Goal: Transaction & Acquisition: Purchase product/service

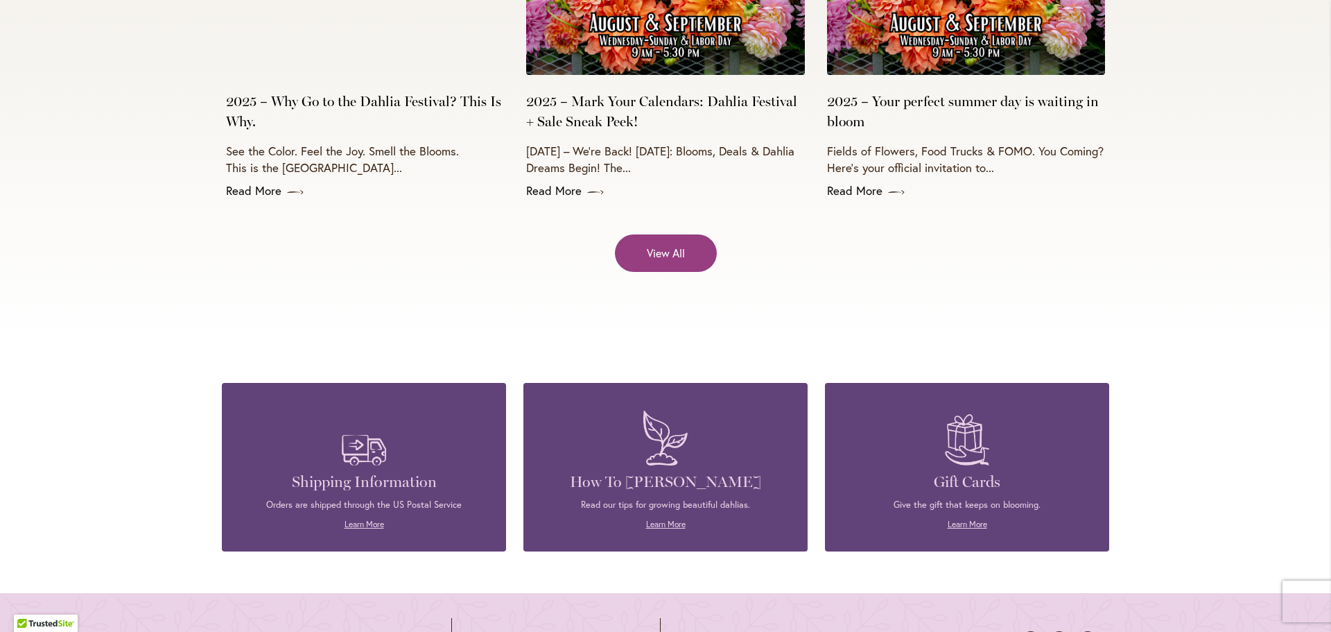
scroll to position [5825, 0]
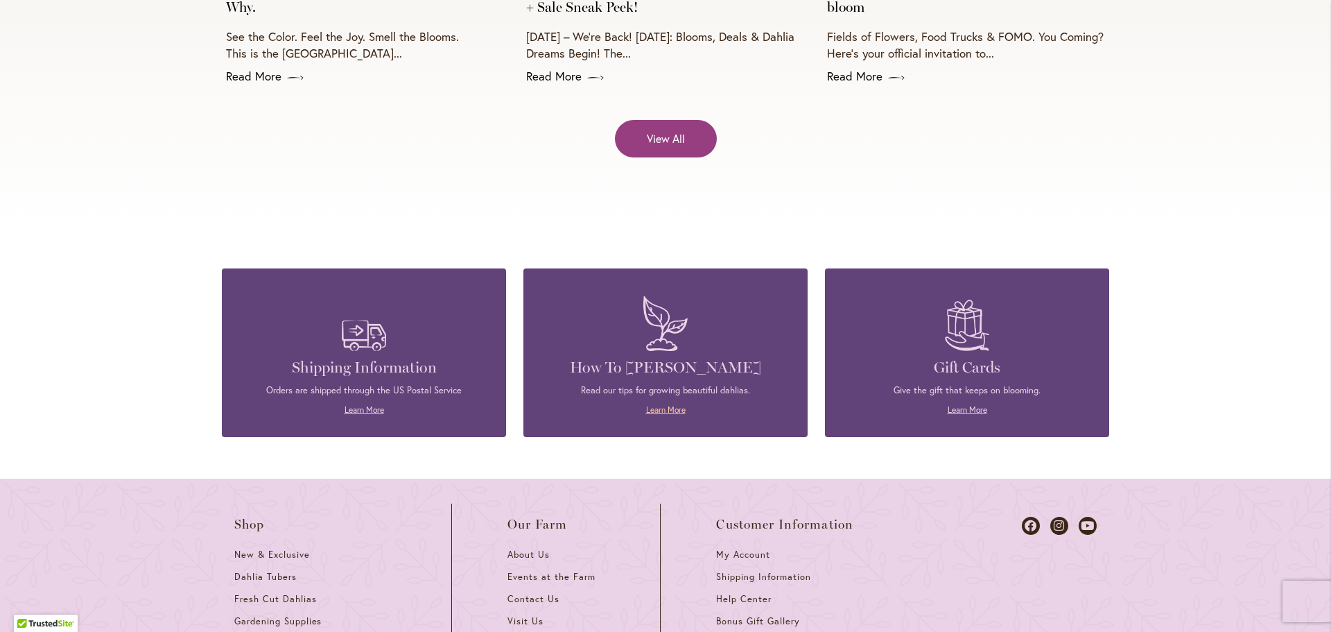
click at [673, 404] on link "Learn More" at bounding box center [666, 409] width 40 height 10
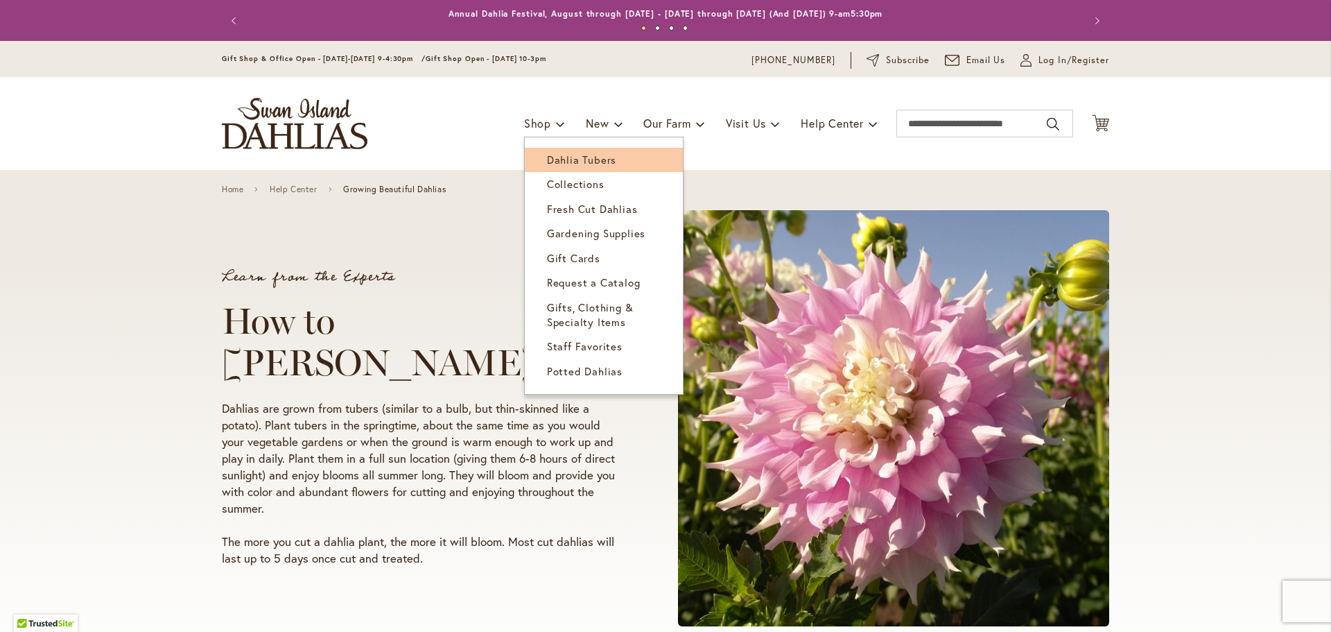
click at [547, 157] on span "Dahlia Tubers" at bounding box center [581, 160] width 69 height 14
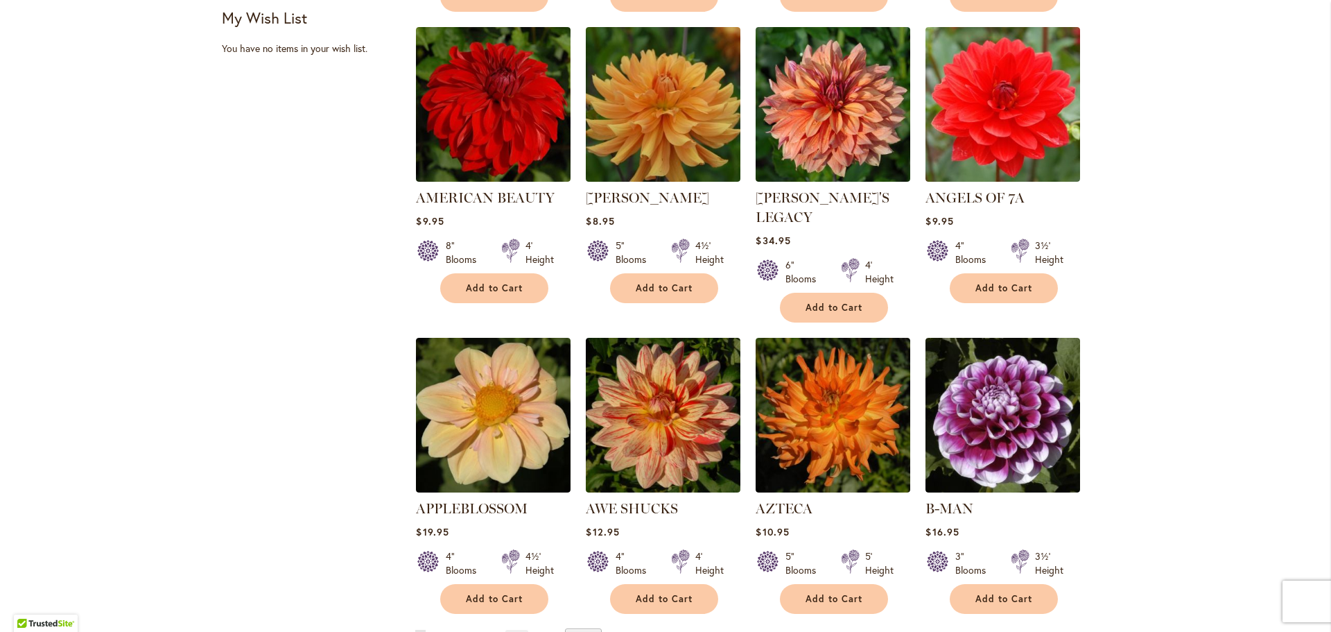
scroll to position [971, 0]
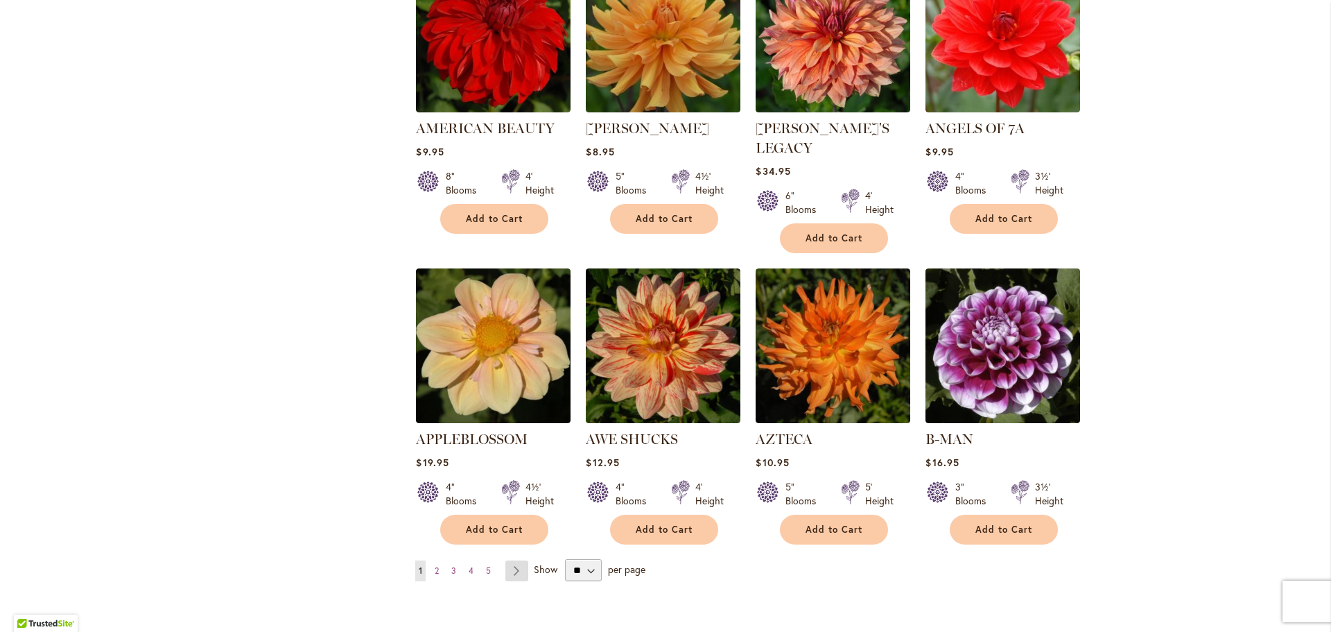
click at [508, 560] on link "Page Next" at bounding box center [517, 570] width 23 height 21
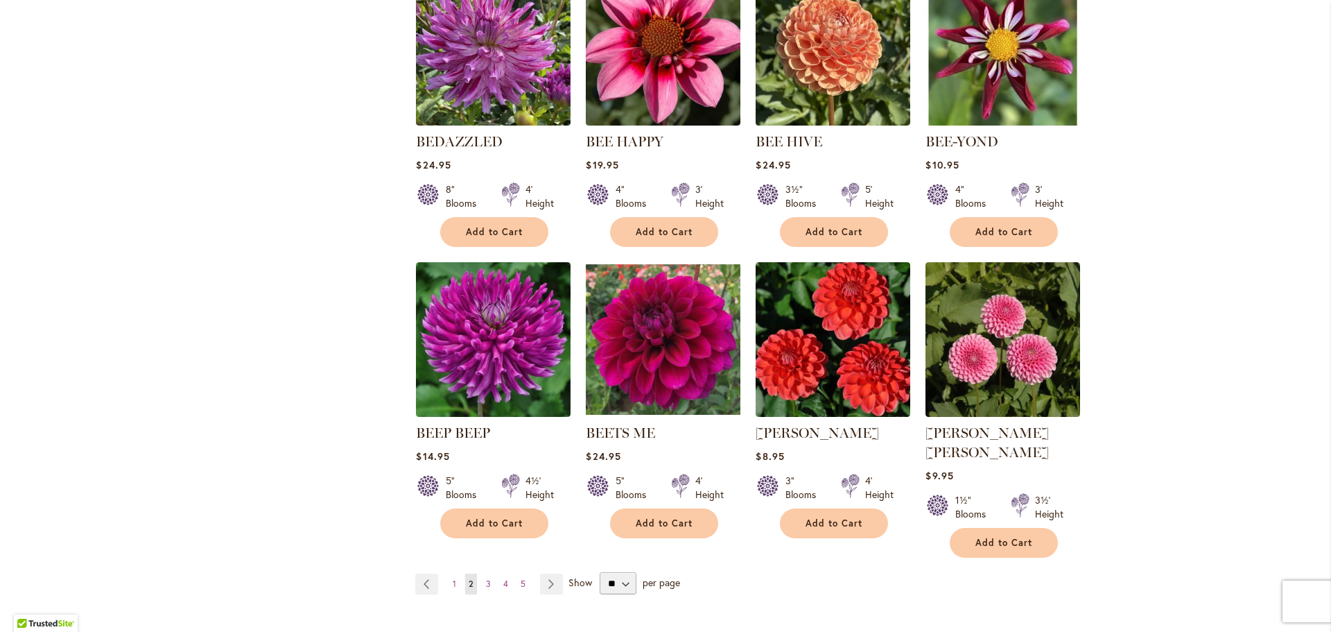
scroll to position [971, 0]
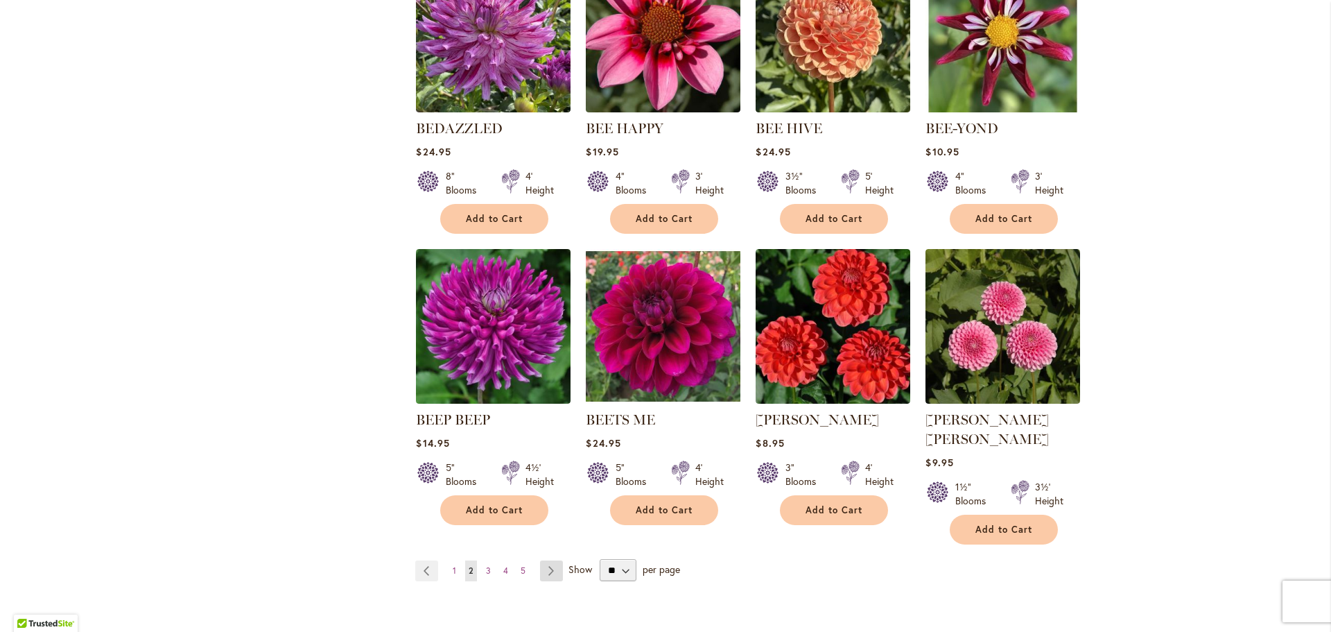
click at [540, 560] on link "Page Next" at bounding box center [551, 570] width 23 height 21
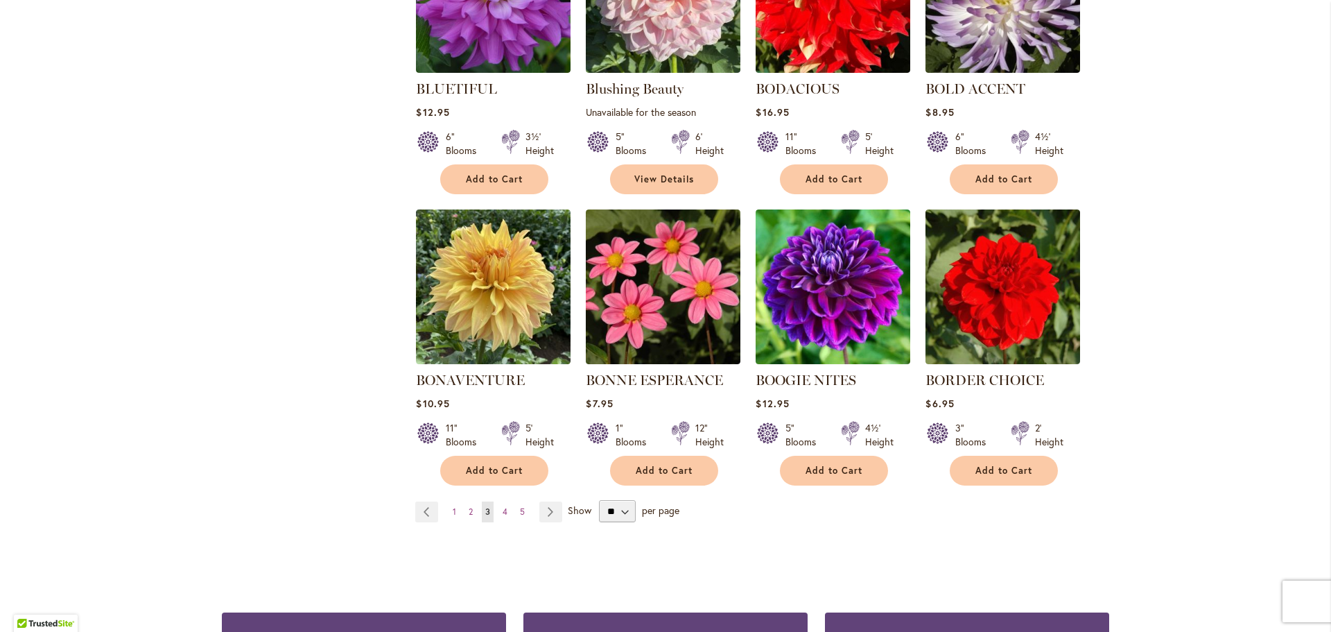
scroll to position [1040, 0]
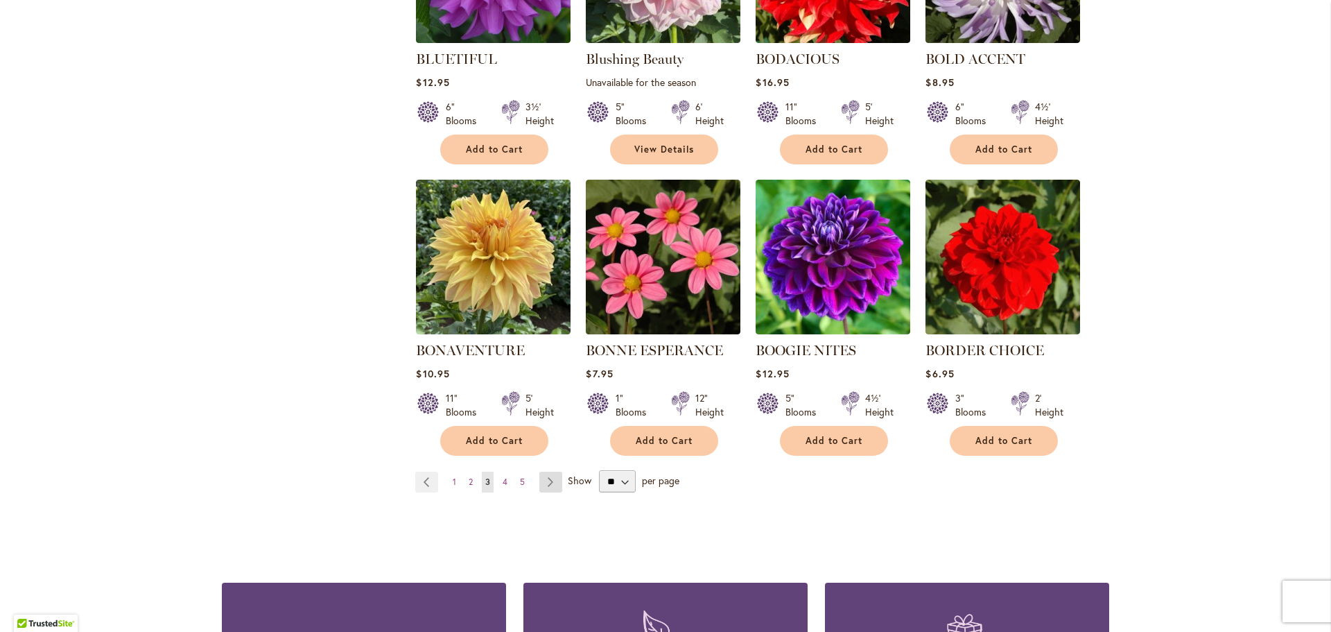
click at [552, 481] on link "Page Next" at bounding box center [551, 482] width 23 height 21
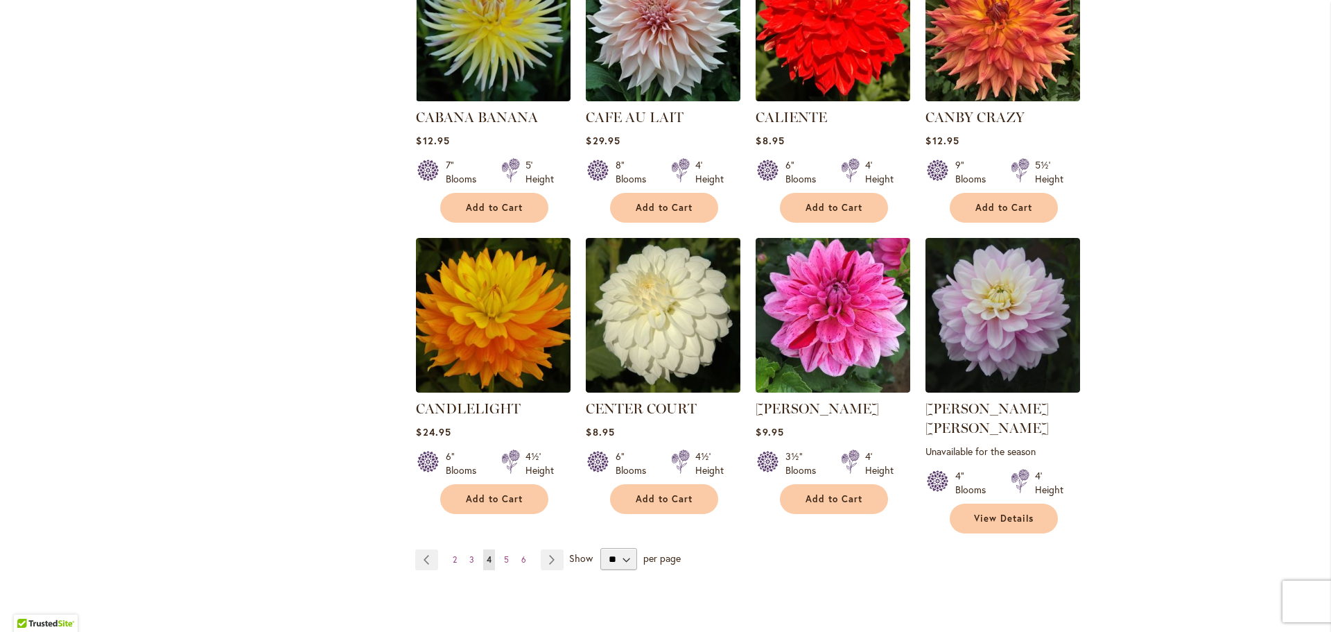
scroll to position [1110, 0]
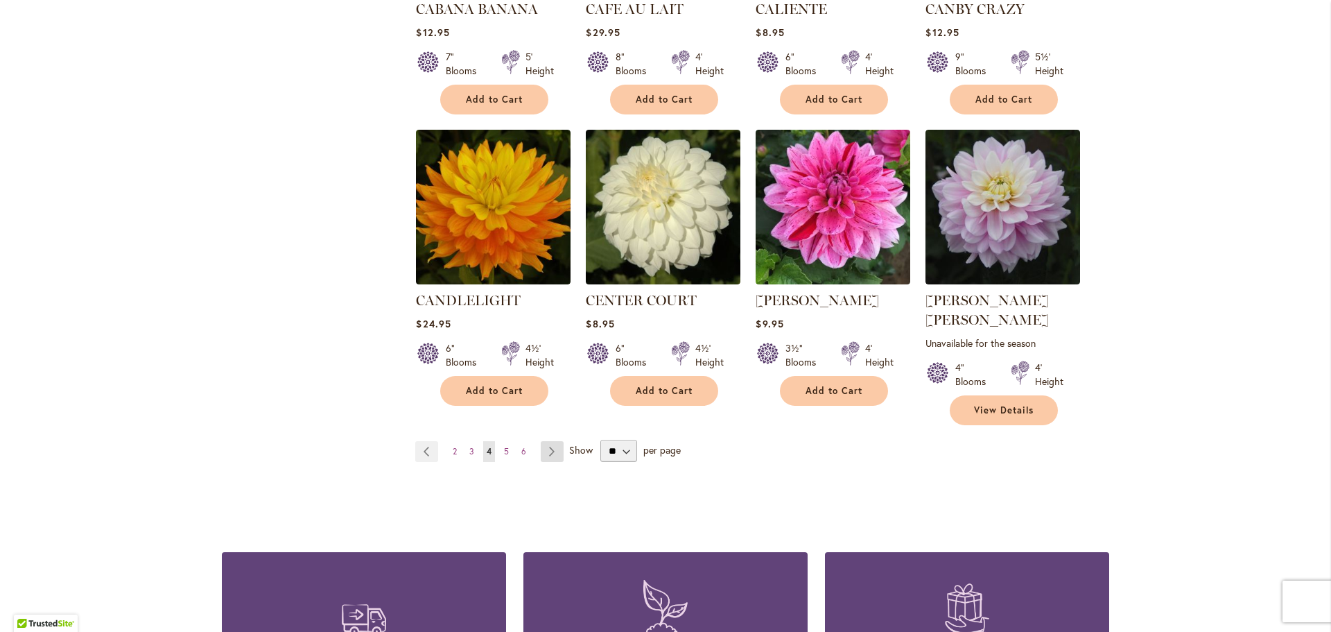
click at [550, 441] on link "Page Next" at bounding box center [552, 451] width 23 height 21
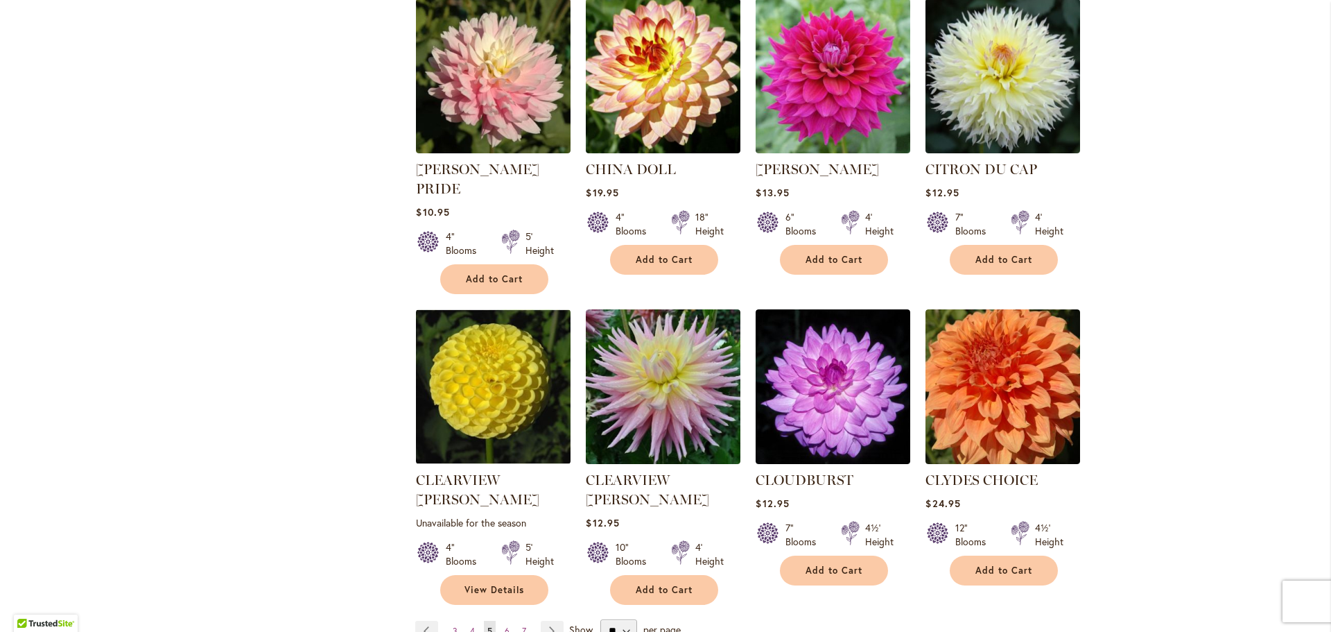
scroll to position [1040, 0]
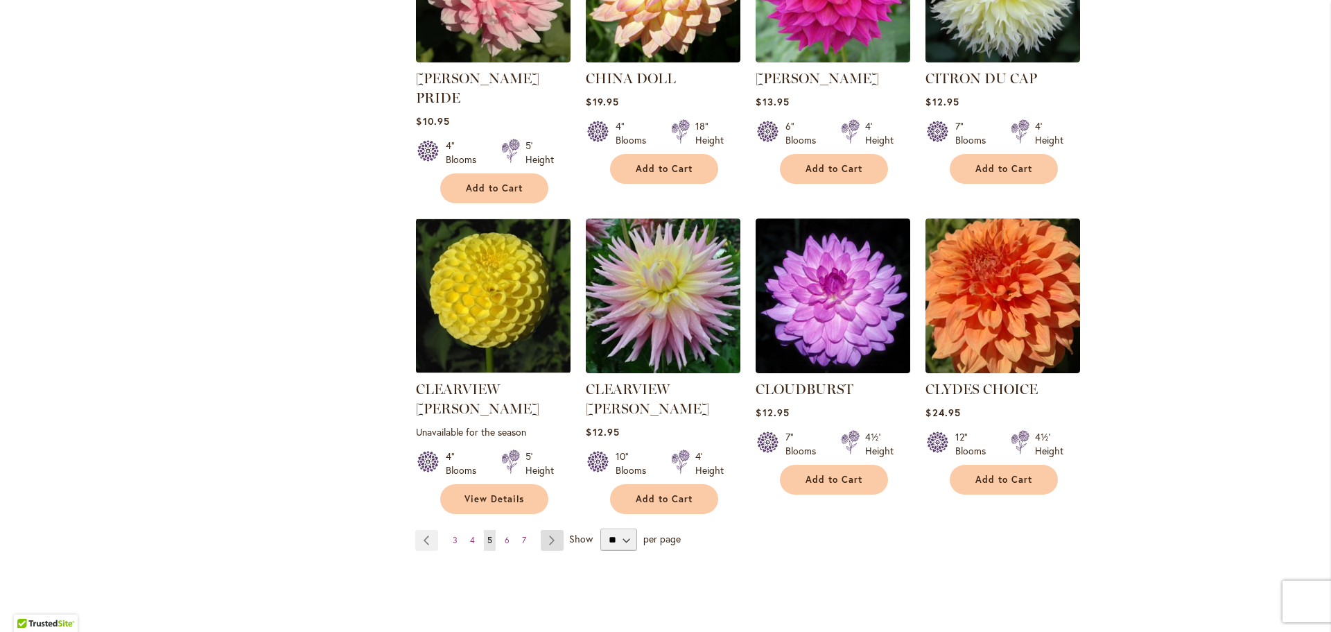
click at [545, 530] on link "Page Next" at bounding box center [552, 540] width 23 height 21
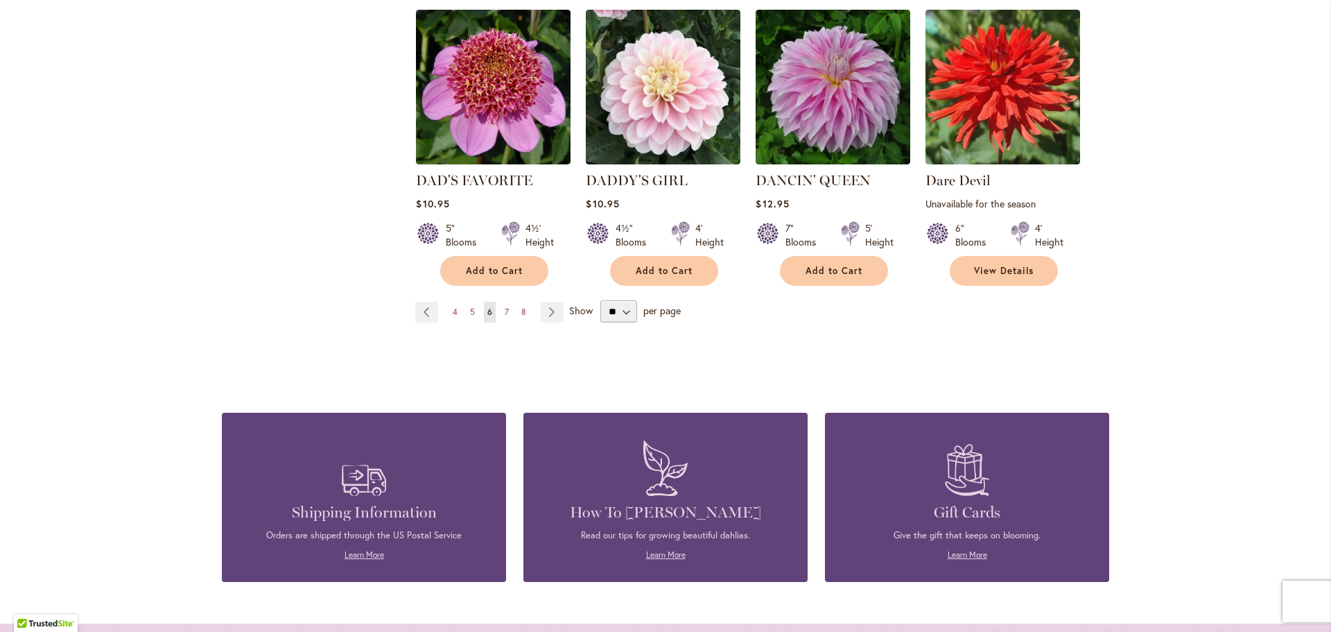
scroll to position [1318, 0]
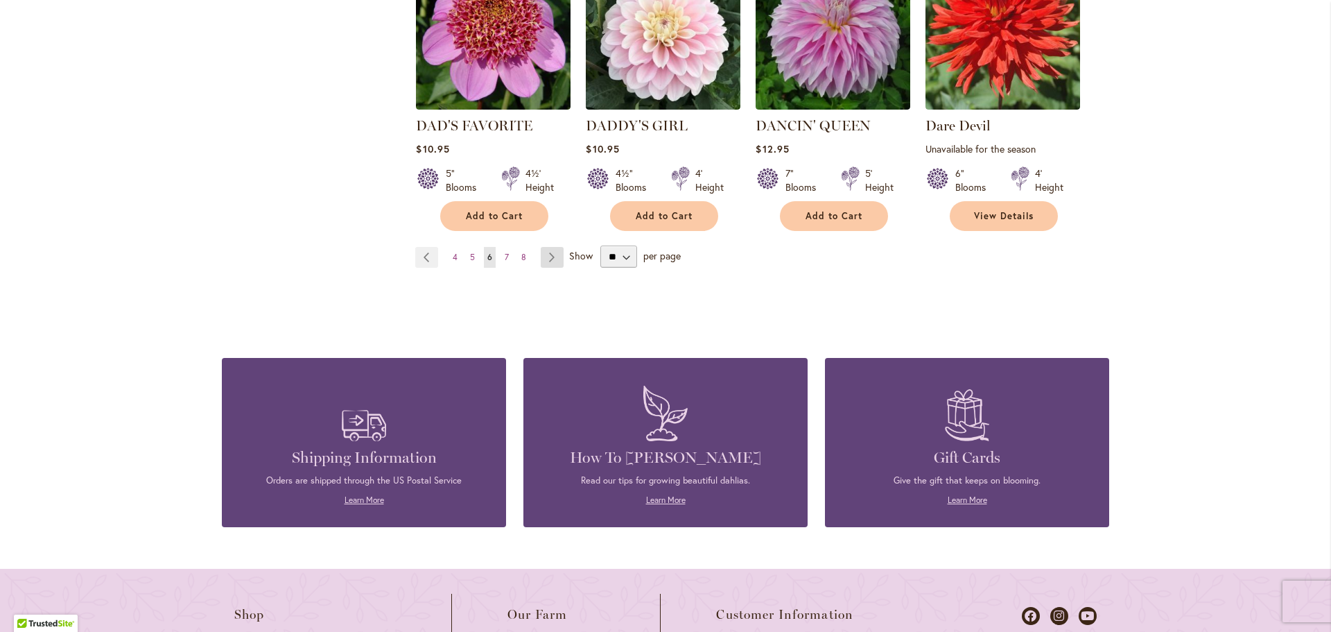
click at [551, 247] on link "Page Next" at bounding box center [552, 257] width 23 height 21
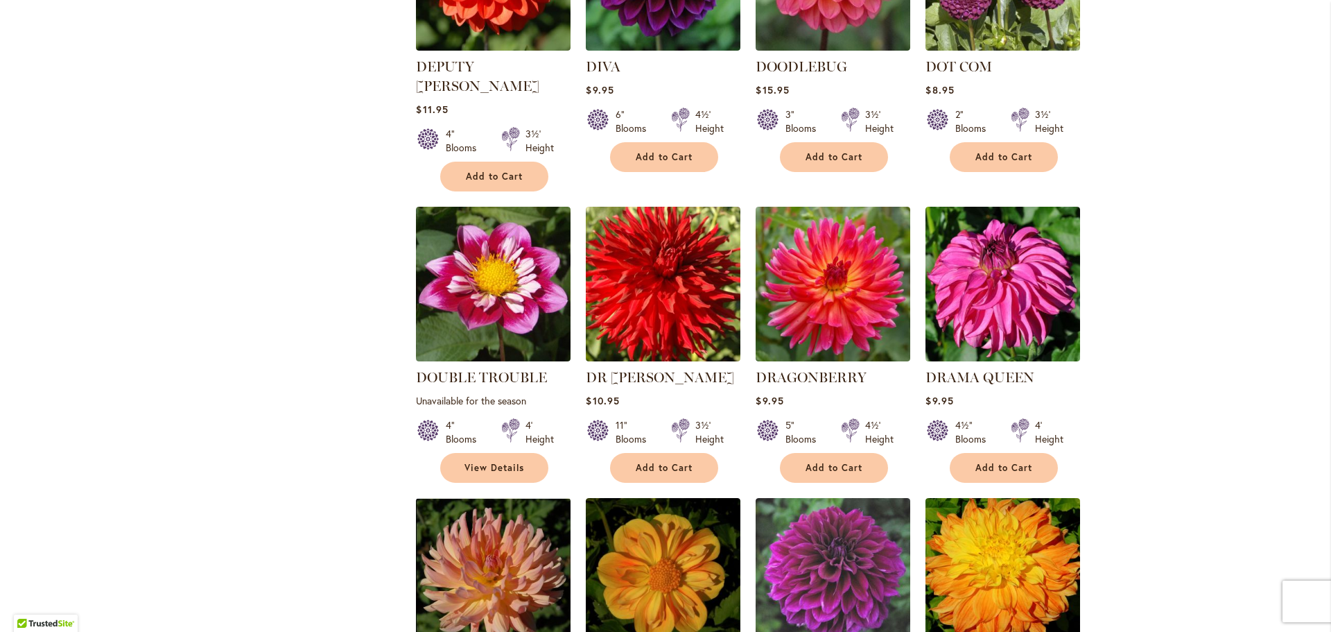
scroll to position [971, 0]
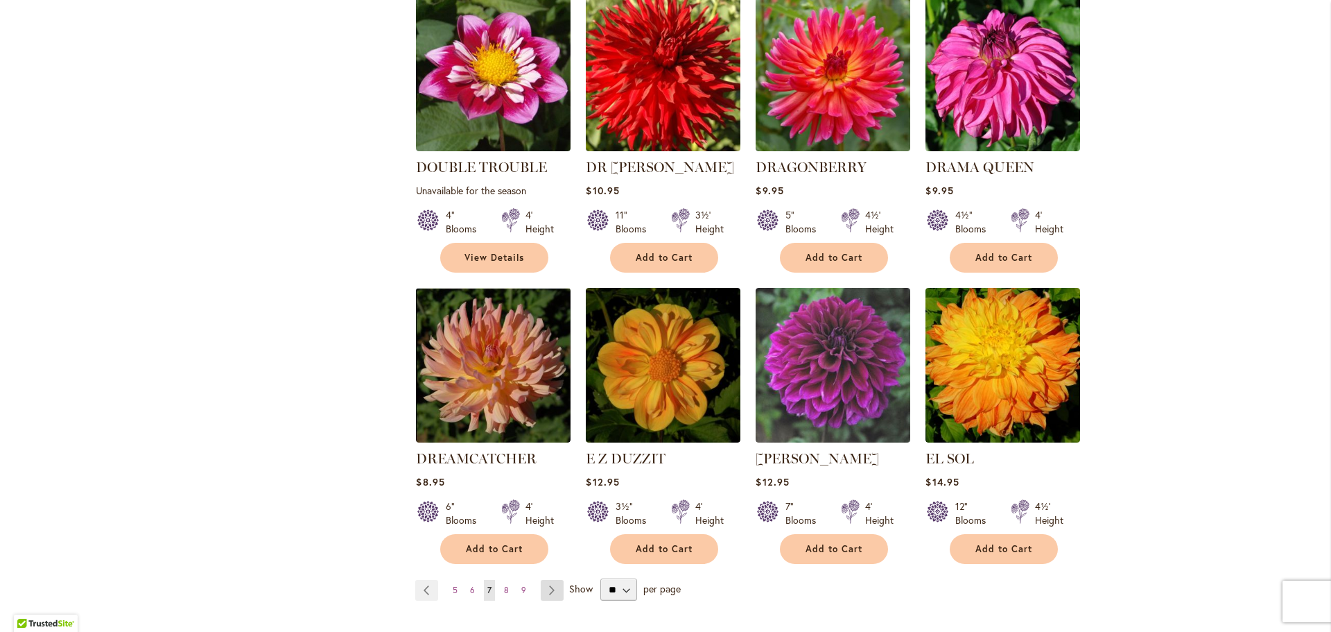
click at [546, 580] on link "Page Next" at bounding box center [552, 590] width 23 height 21
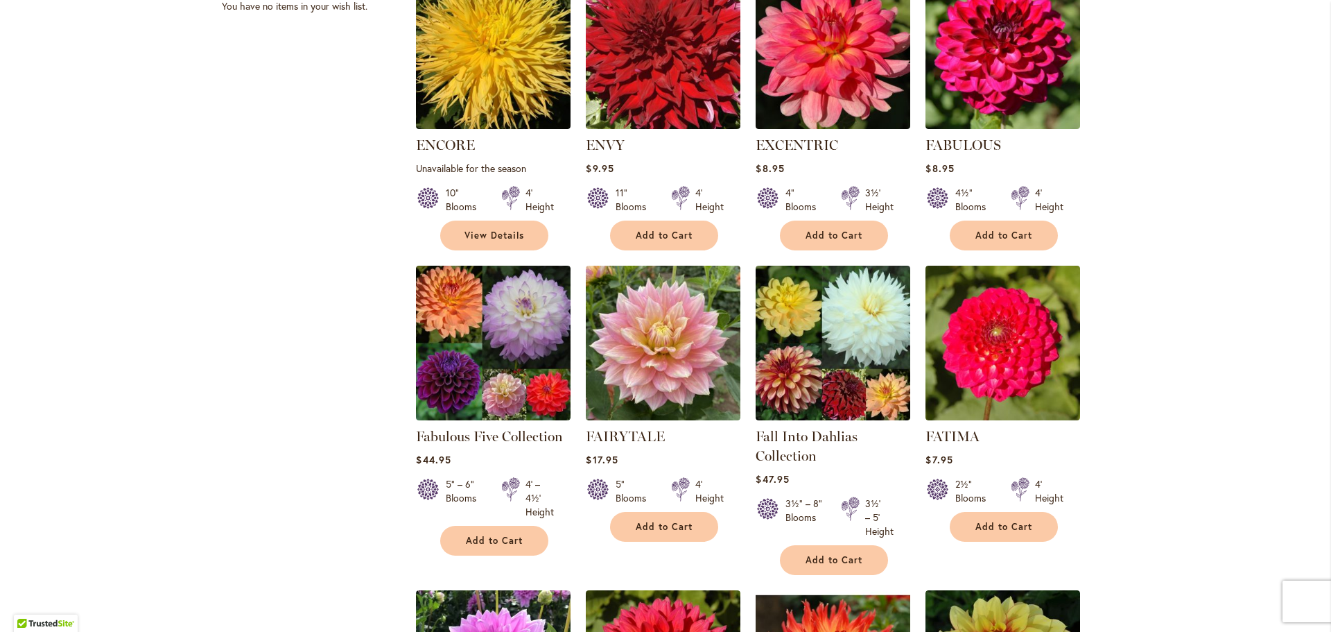
scroll to position [693, 0]
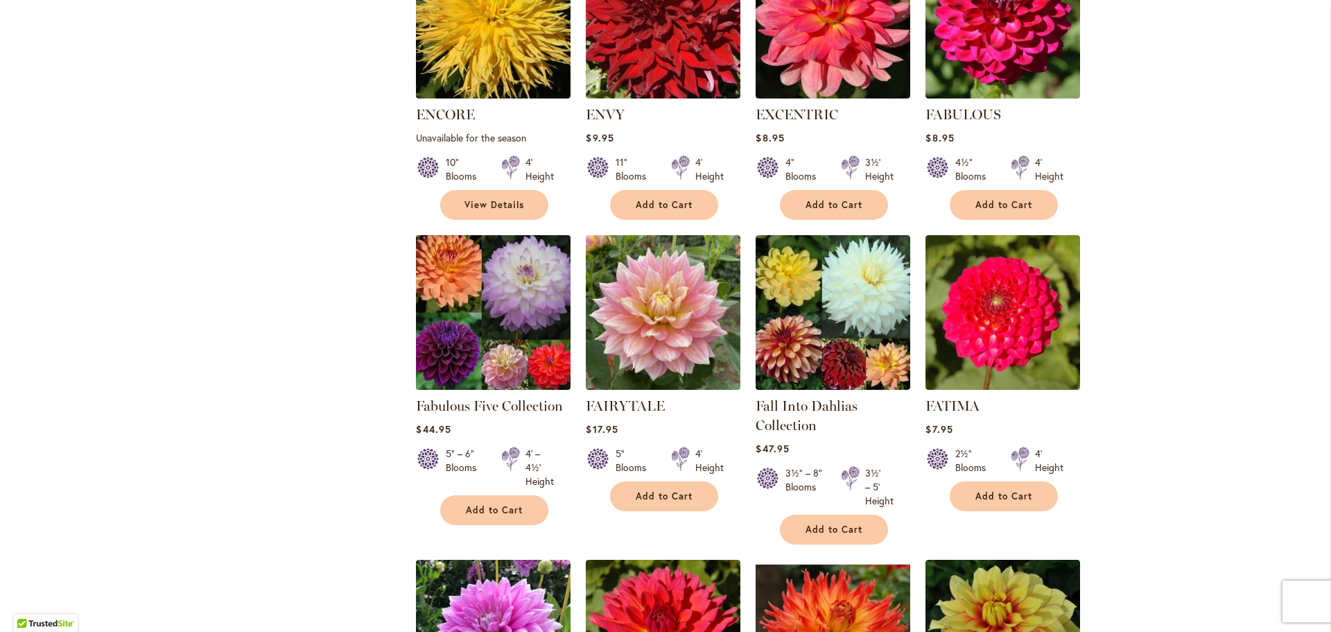
click at [450, 334] on img at bounding box center [494, 313] width 162 height 162
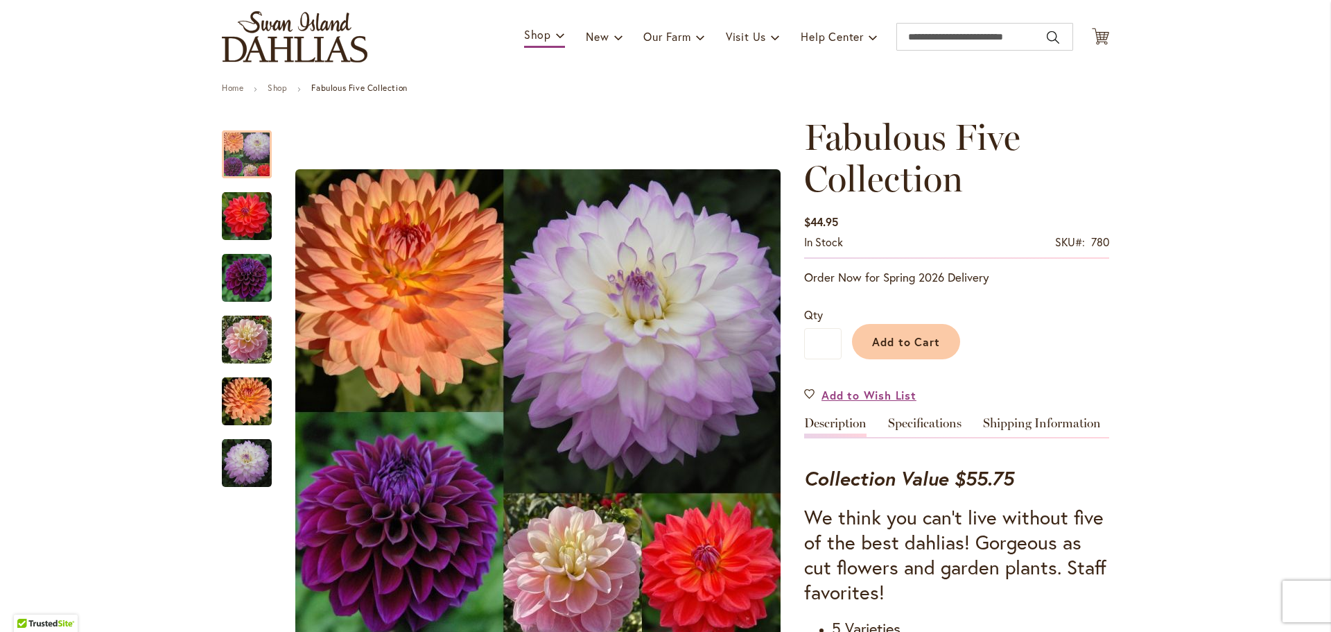
scroll to position [139, 0]
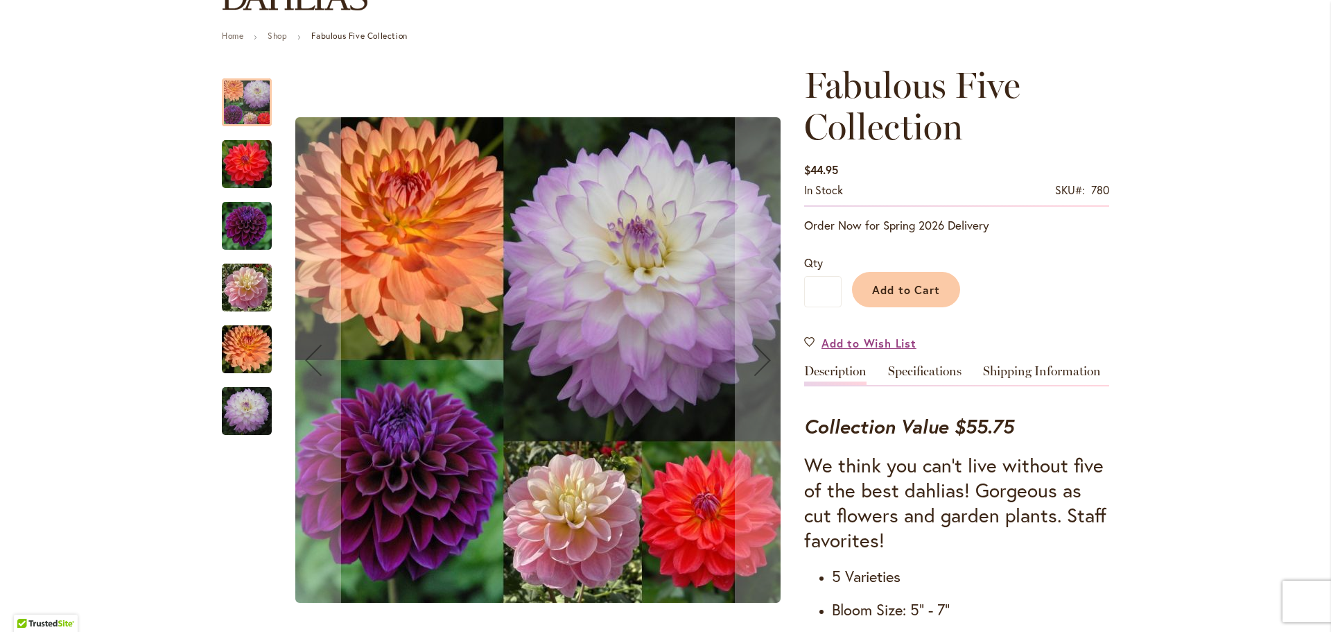
click at [238, 167] on img "COOPER BLAINE" at bounding box center [247, 164] width 50 height 50
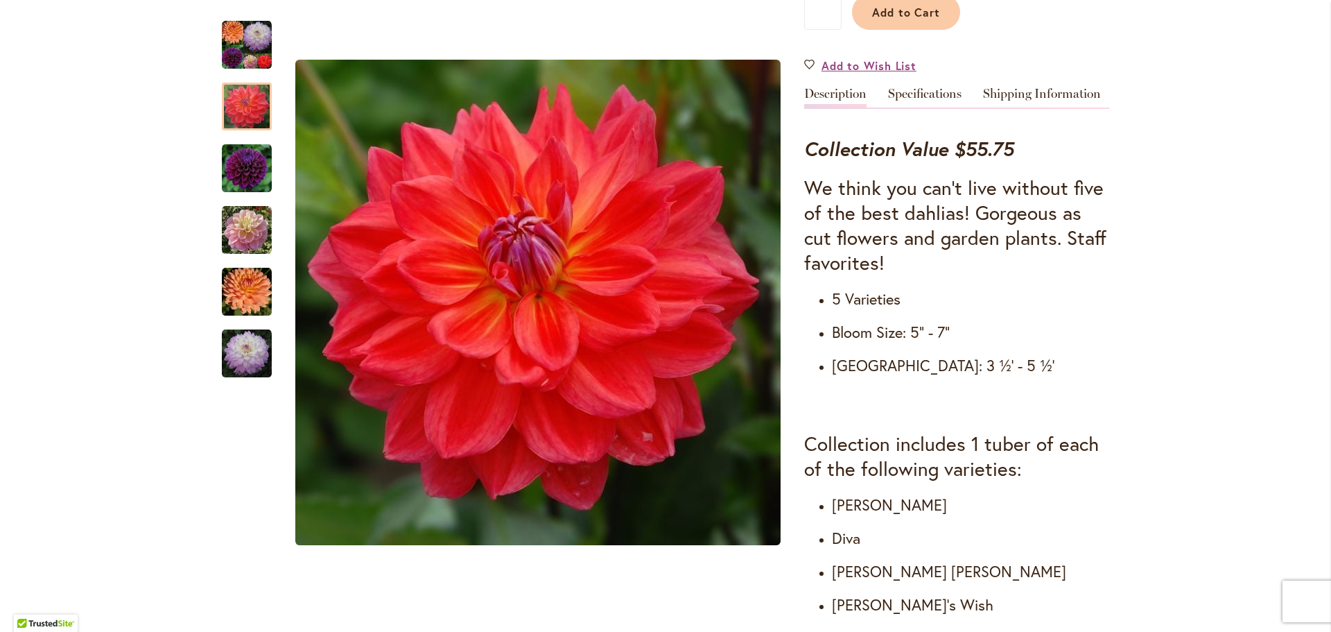
scroll to position [347, 0]
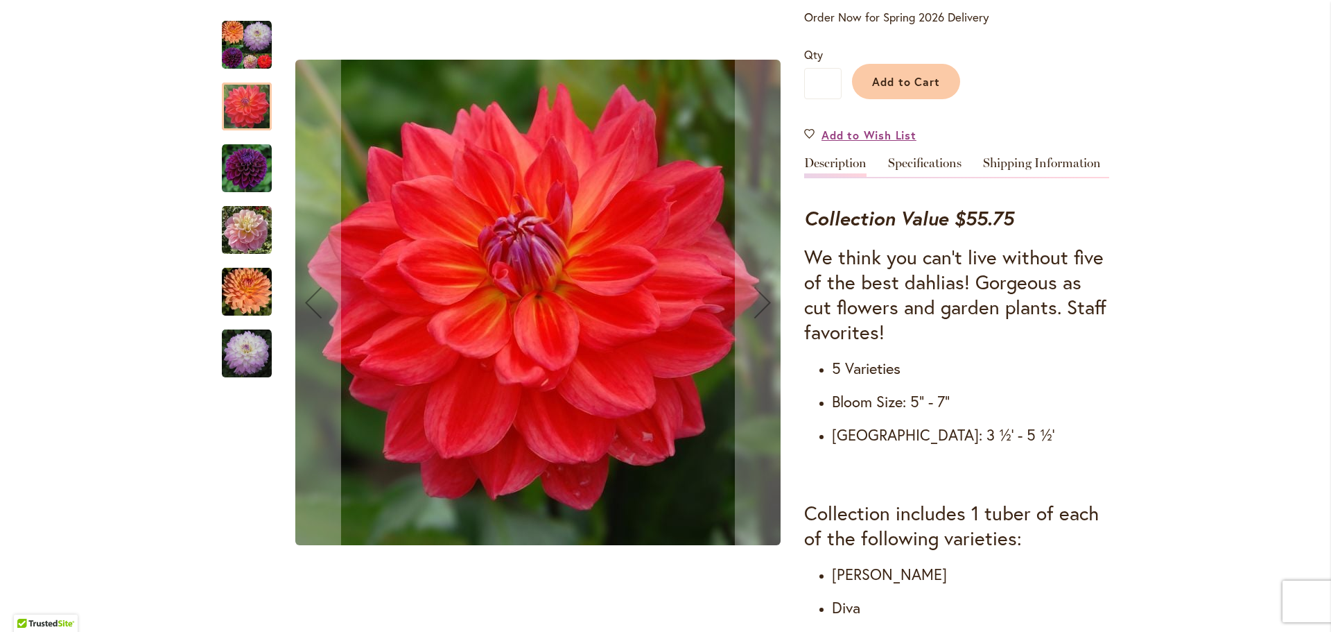
click at [236, 171] on img "DIVA" at bounding box center [247, 169] width 50 height 50
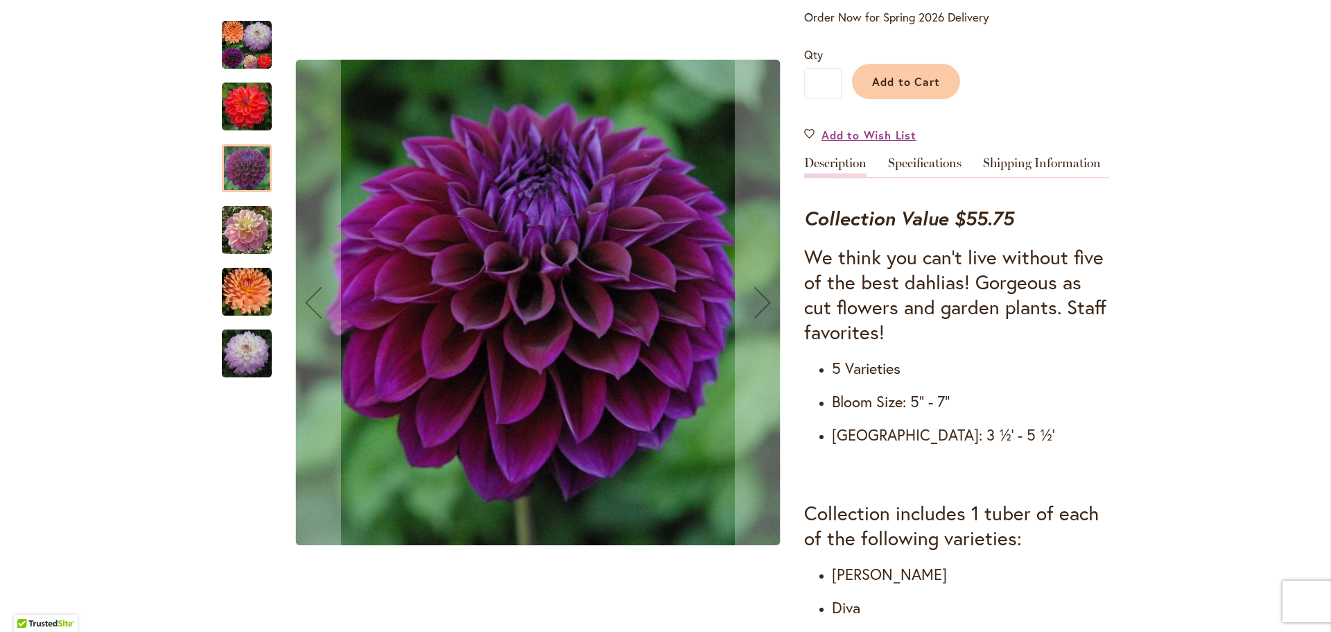
click at [242, 221] on img "GABBIE'S WISH" at bounding box center [247, 230] width 50 height 50
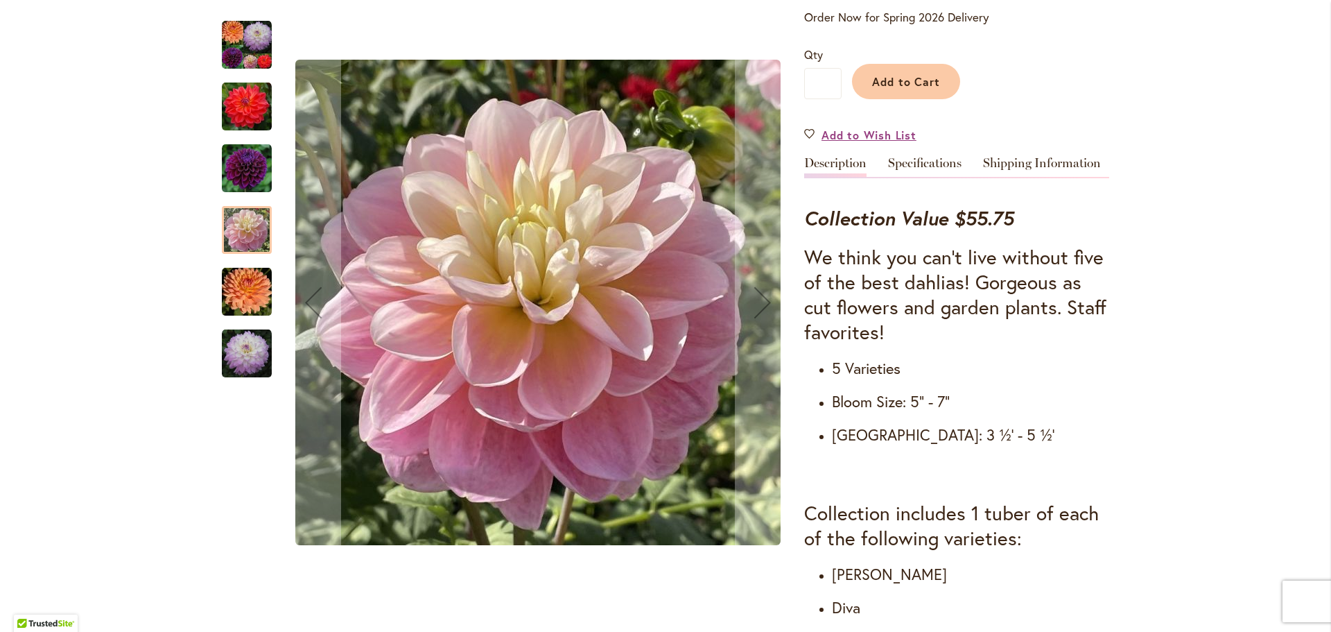
click at [239, 295] on img "GABRIELLE MARIE" at bounding box center [247, 292] width 50 height 50
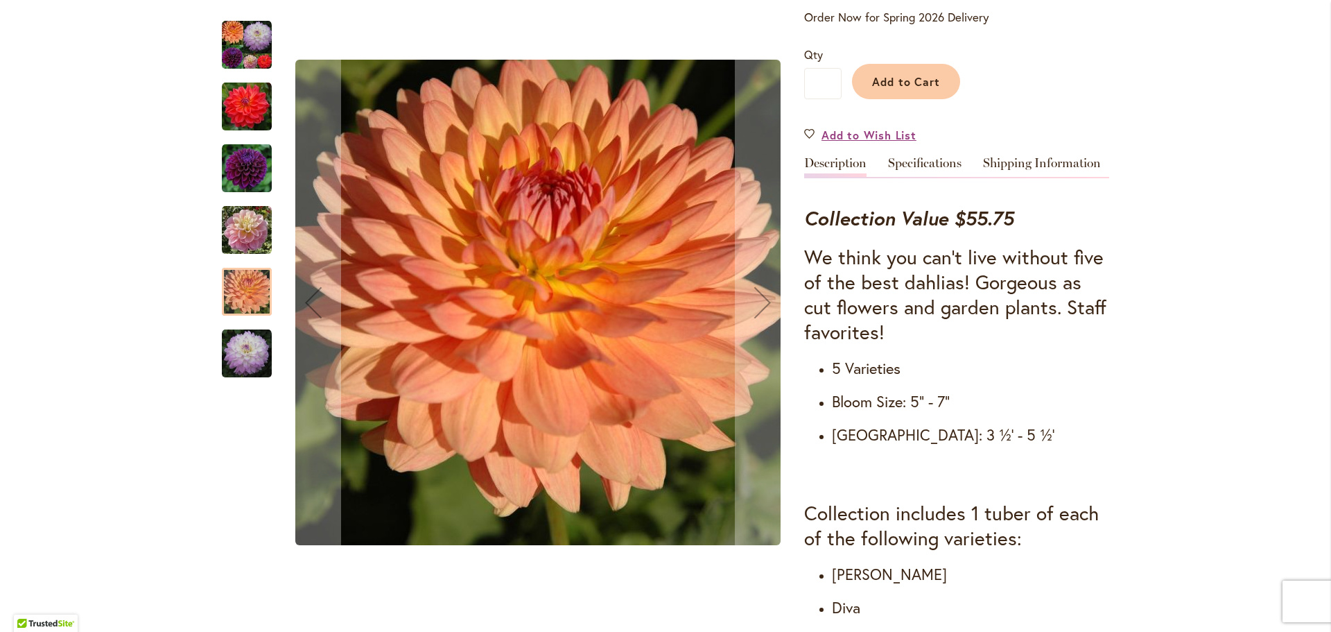
click at [227, 374] on img "MIKAYLA MIRANDA" at bounding box center [247, 354] width 50 height 50
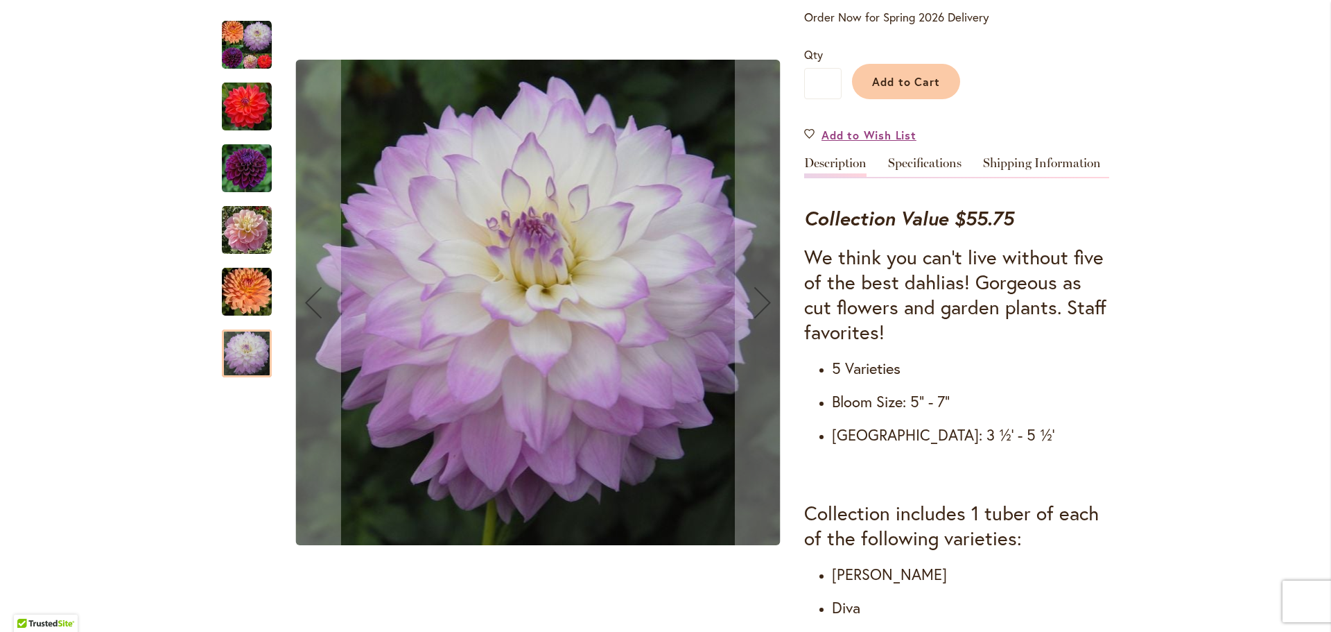
click at [248, 104] on img "COOPER BLAINE" at bounding box center [247, 107] width 50 height 50
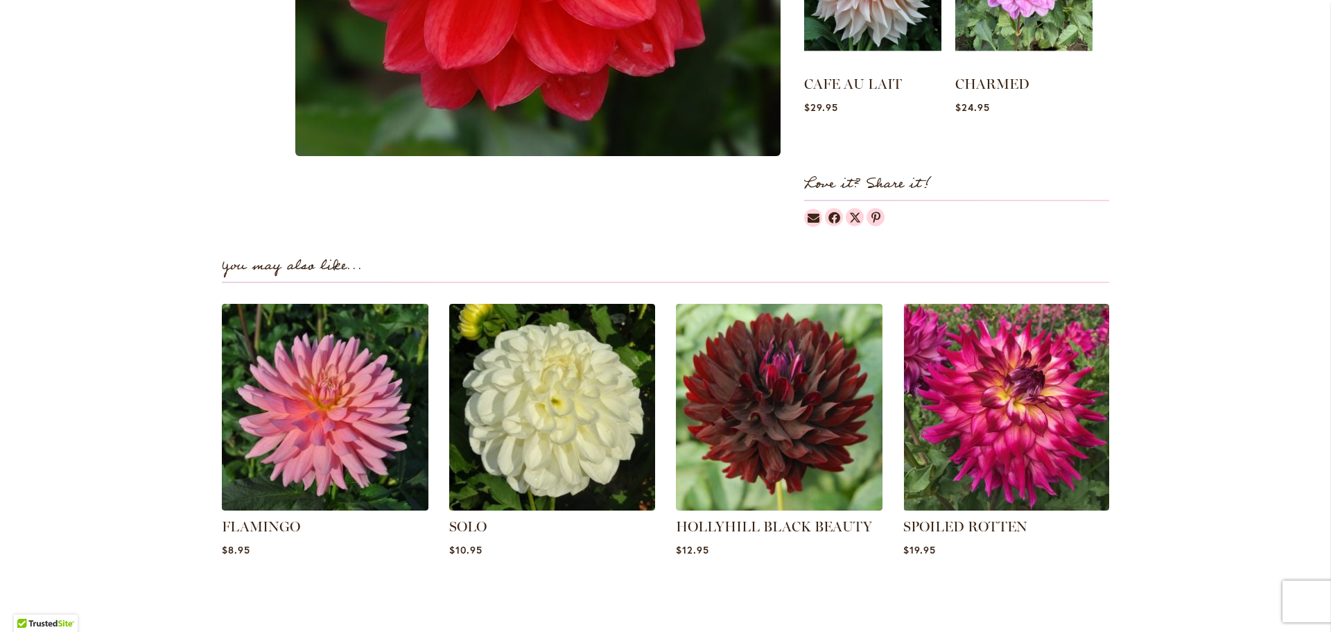
scroll to position [1387, 0]
